Goal: Find specific page/section: Find specific page/section

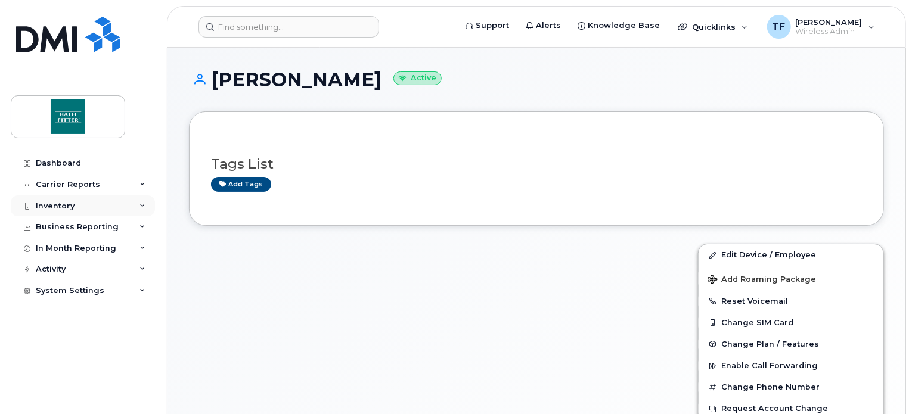
click at [75, 207] on div "Inventory" at bounding box center [83, 205] width 144 height 21
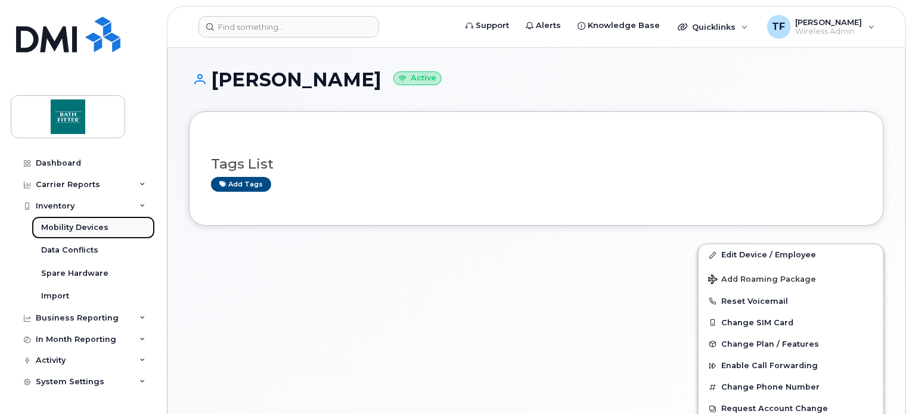
click at [76, 222] on div "Mobility Devices" at bounding box center [74, 227] width 67 height 11
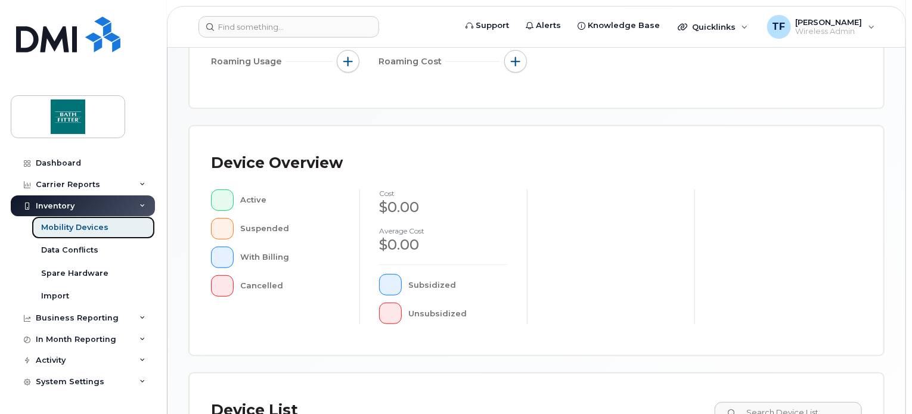
scroll to position [471, 0]
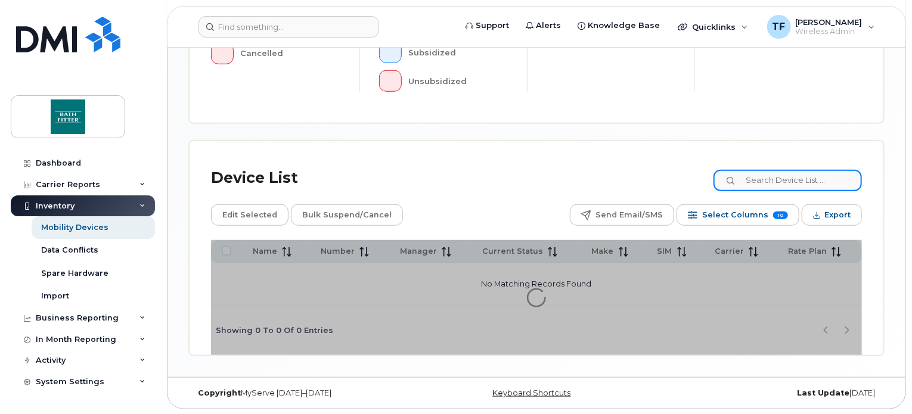
click at [776, 179] on input at bounding box center [787, 180] width 148 height 21
type input "s"
type input "kaherine"
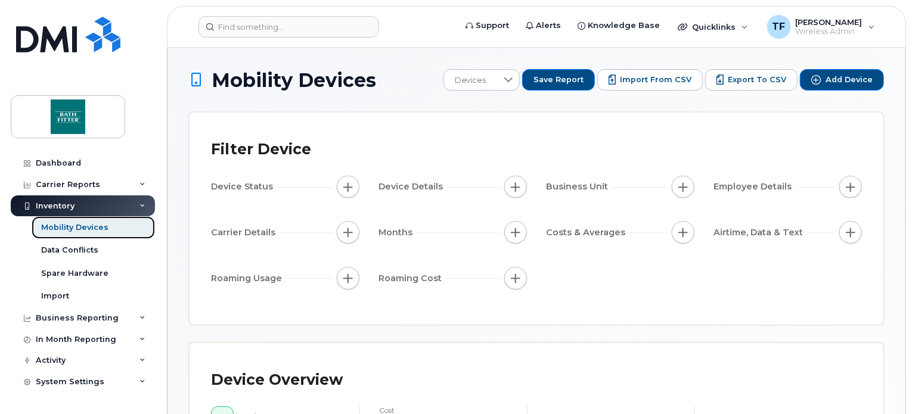
click at [96, 228] on div "Mobility Devices" at bounding box center [74, 227] width 67 height 11
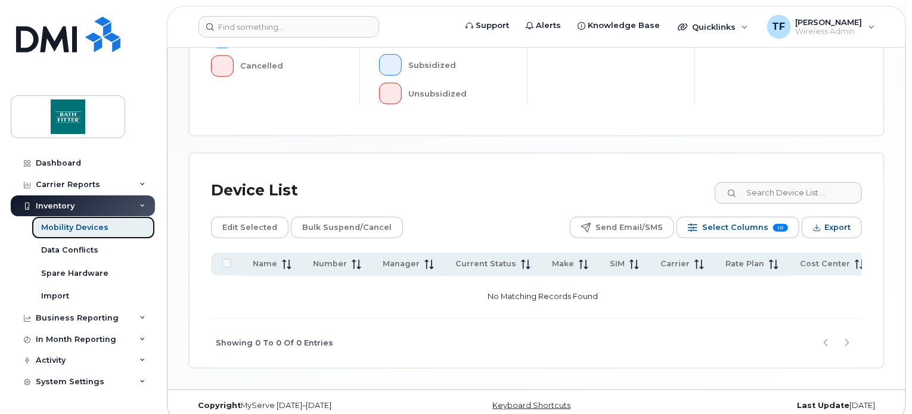
scroll to position [449, 0]
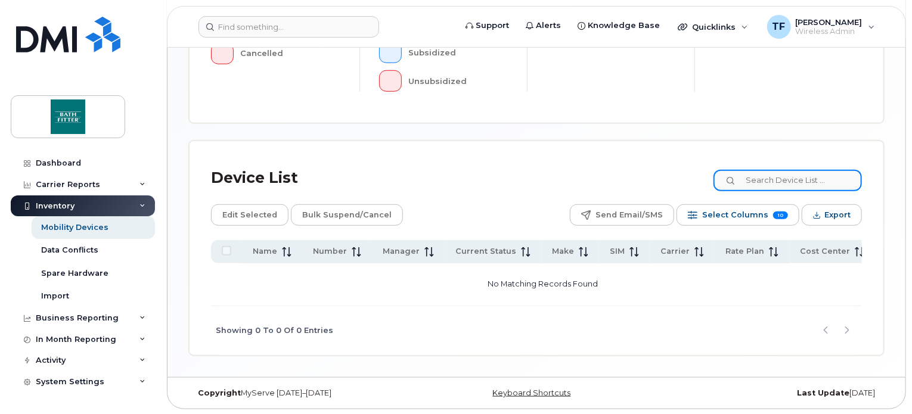
click at [808, 181] on input at bounding box center [787, 180] width 148 height 21
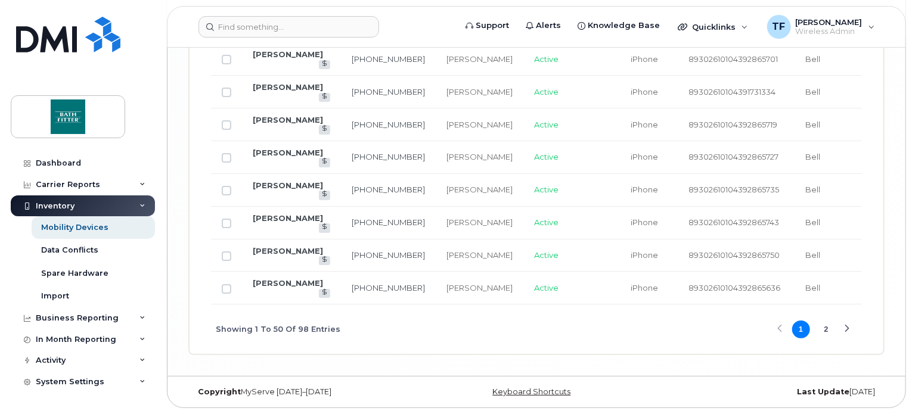
scroll to position [2427, 0]
type input "ste admin"
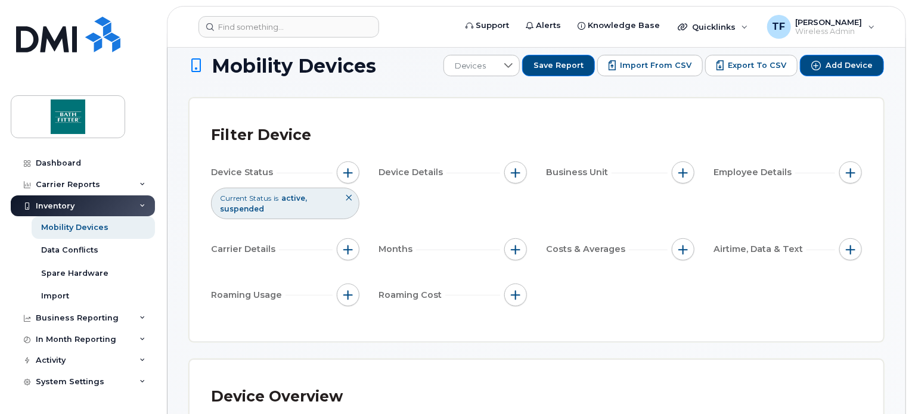
scroll to position [0, 0]
